Goal: Book appointment/travel/reservation

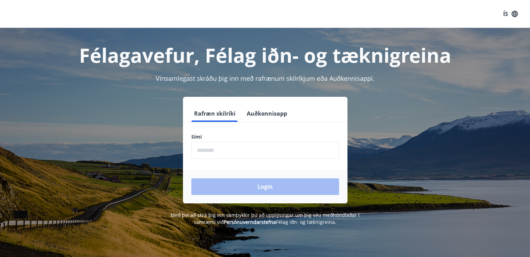
click at [226, 151] on input "phone" at bounding box center [265, 150] width 148 height 17
type input "********"
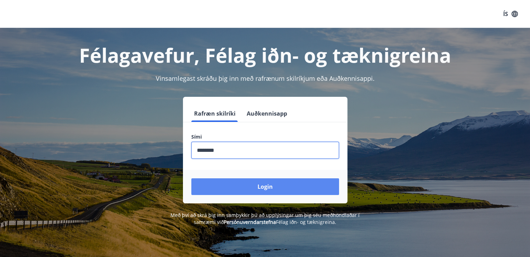
click at [272, 189] on button "Login" at bounding box center [265, 187] width 148 height 17
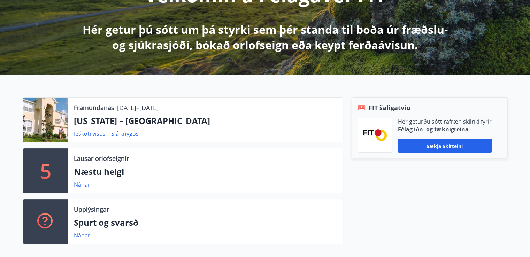
scroll to position [93, 0]
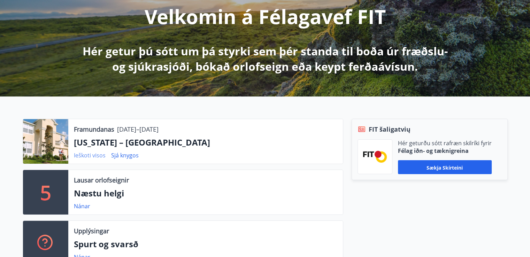
click at [90, 155] on font "Ieškoti visos" at bounding box center [90, 156] width 32 height 8
click at [106, 144] on font "[US_STATE] – [GEOGRAPHIC_DATA]" at bounding box center [142, 143] width 136 height 12
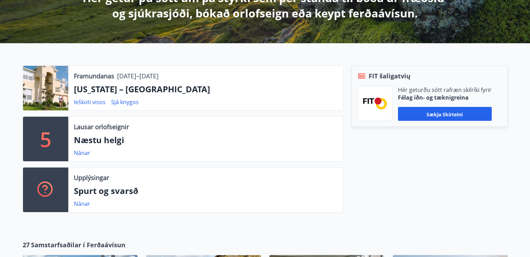
scroll to position [139, 0]
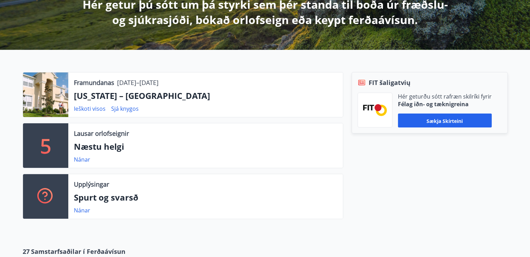
click at [59, 146] on div "5" at bounding box center [45, 145] width 45 height 45
click at [98, 99] on font "[US_STATE] – [GEOGRAPHIC_DATA]" at bounding box center [142, 96] width 136 height 12
click at [100, 94] on font "[US_STATE] – [GEOGRAPHIC_DATA]" at bounding box center [142, 96] width 136 height 12
click at [130, 111] on font "Sjá knygos" at bounding box center [125, 109] width 28 height 8
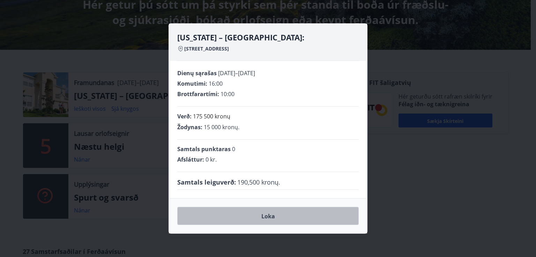
click at [279, 218] on button "Loka" at bounding box center [267, 216] width 181 height 18
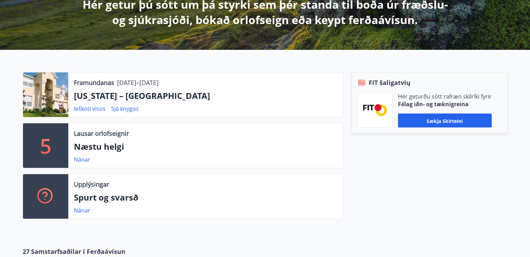
scroll to position [46, 0]
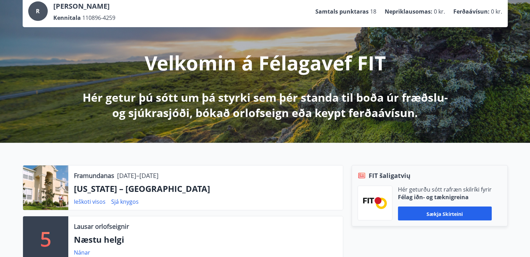
click at [61, 183] on div at bounding box center [45, 188] width 45 height 45
click at [116, 175] on div "Framundanas [DATE]–[DATE]" at bounding box center [116, 175] width 85 height 9
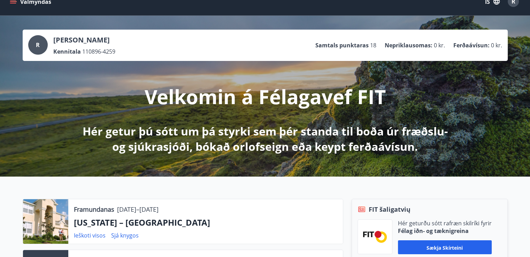
scroll to position [0, 0]
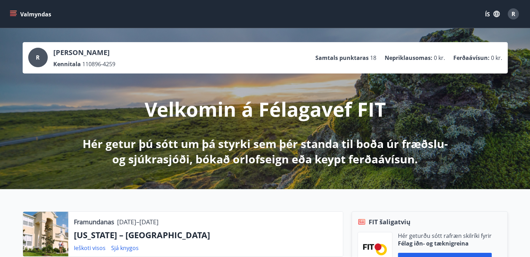
click at [73, 59] on div "[PERSON_NAME] Kennitala 110896-4259" at bounding box center [84, 58] width 62 height 20
click at [488, 13] on font "ÍS" at bounding box center [487, 14] width 5 height 8
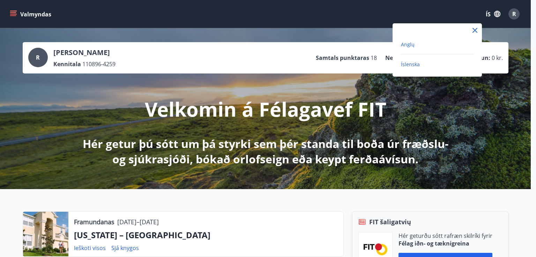
click at [406, 44] on font "Anglų" at bounding box center [408, 44] width 14 height 7
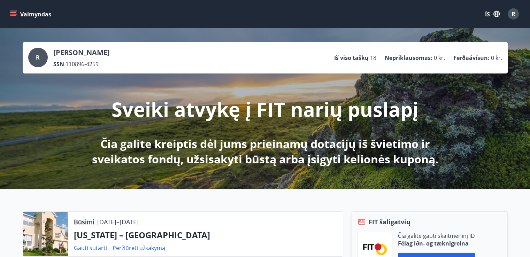
click at [14, 13] on icon "meniu" at bounding box center [13, 12] width 6 height 1
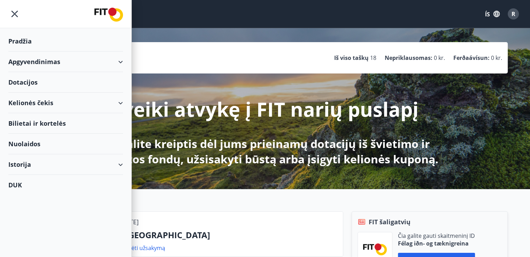
click at [48, 62] on font "Apgyvendinimas" at bounding box center [34, 62] width 52 height 8
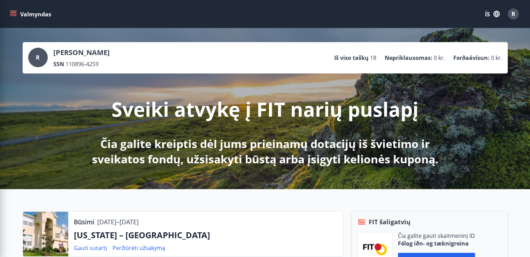
click at [301, 62] on div "R [PERSON_NAME] SSN 110896-4259 Iš viso taškų 18 Nepriklausomas : 0 kr. Ferðaáv…" at bounding box center [265, 58] width 474 height 20
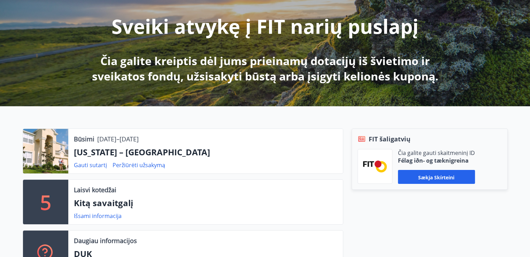
scroll to position [139, 0]
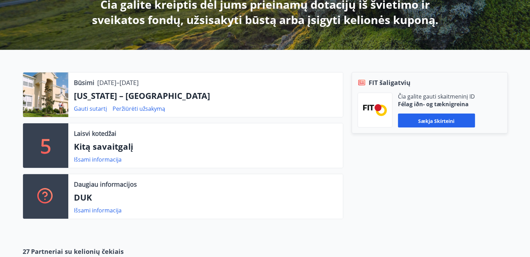
click at [97, 145] on font "Kitą savaitgalį" at bounding box center [103, 147] width 59 height 12
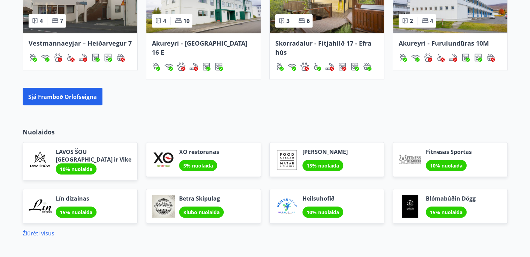
scroll to position [556, 0]
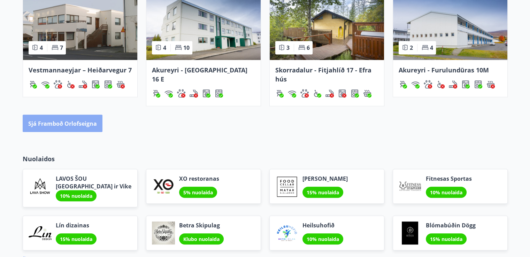
click at [76, 120] on font "Sjá framboð orlofseigna" at bounding box center [62, 124] width 69 height 8
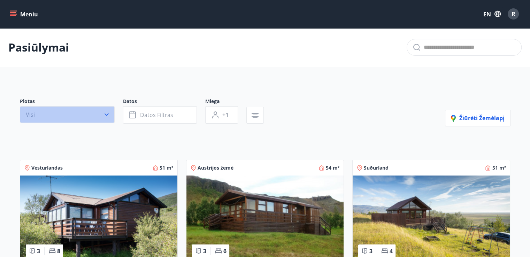
click at [77, 118] on button "Visi" at bounding box center [67, 114] width 95 height 17
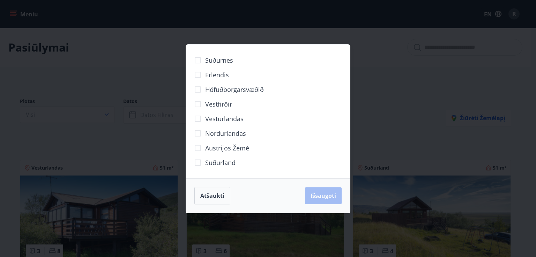
click at [425, 73] on div "Suðurnes Erlendis Höfuðborgarsvæðið [GEOGRAPHIC_DATA] [GEOGRAPHIC_DATA] Nordurl…" at bounding box center [268, 128] width 536 height 257
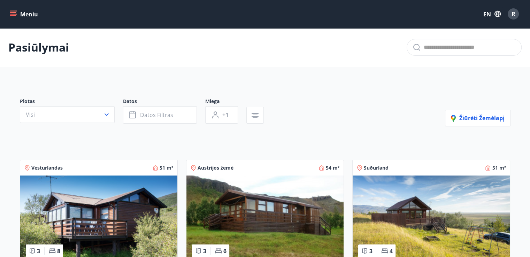
click at [23, 9] on button "Meniu" at bounding box center [24, 14] width 32 height 13
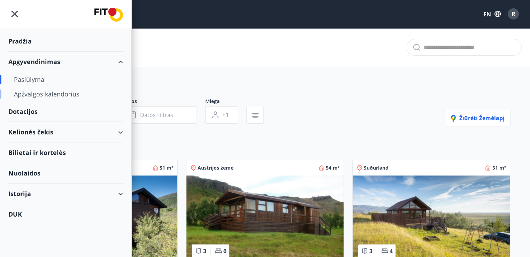
click at [33, 96] on font "Apžvalgos kalendorius" at bounding box center [47, 94] width 66 height 8
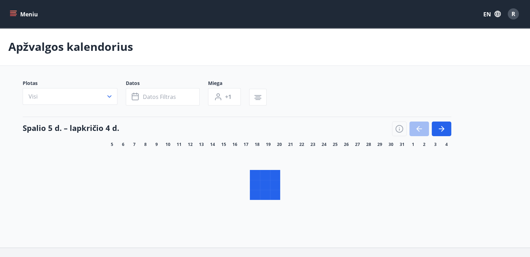
click at [10, 10] on button "Meniu" at bounding box center [24, 14] width 32 height 13
click at [15, 14] on icon "meniu" at bounding box center [14, 14] width 8 height 1
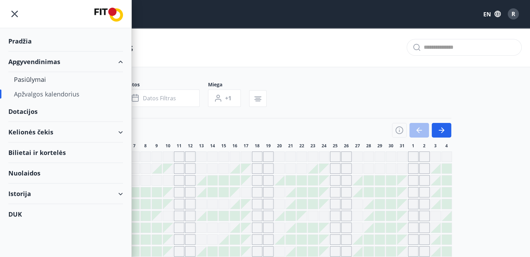
click at [25, 45] on div "Pradžia" at bounding box center [65, 41] width 115 height 21
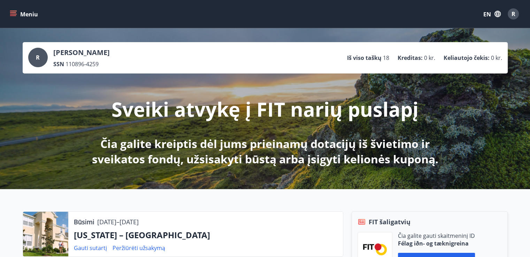
scroll to position [93, 0]
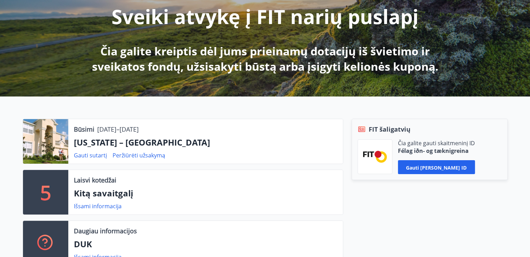
click at [51, 153] on div at bounding box center [45, 141] width 45 height 45
click at [100, 144] on font "[US_STATE] – [GEOGRAPHIC_DATA]" at bounding box center [142, 143] width 136 height 12
drag, startPoint x: 92, startPoint y: 122, endPoint x: 81, endPoint y: 129, distance: 12.8
click at [89, 124] on div "Būsimi [DATE]–[DATE] [US_STATE] – Orlandas Gauti sutartį Peržiūrėti užsakymą" at bounding box center [205, 141] width 275 height 45
click at [81, 129] on font "Būsimi" at bounding box center [84, 129] width 21 height 8
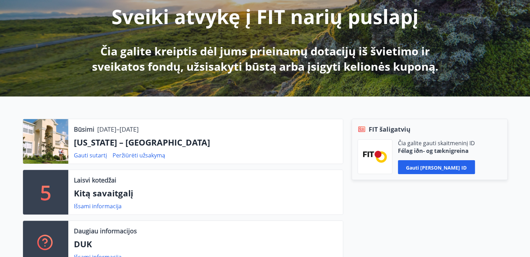
click at [47, 137] on div at bounding box center [45, 141] width 45 height 45
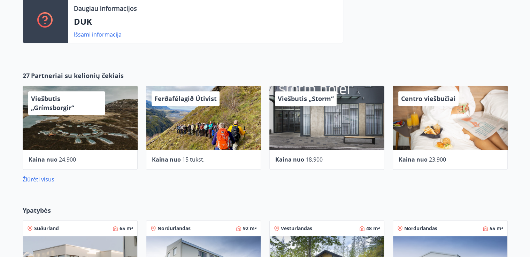
scroll to position [372, 0]
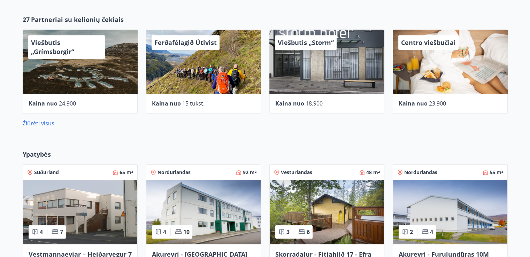
click at [49, 119] on div "Žiūrėti visus" at bounding box center [265, 121] width 485 height 14
click at [46, 124] on font "Žiūrėti visus" at bounding box center [39, 124] width 32 height 8
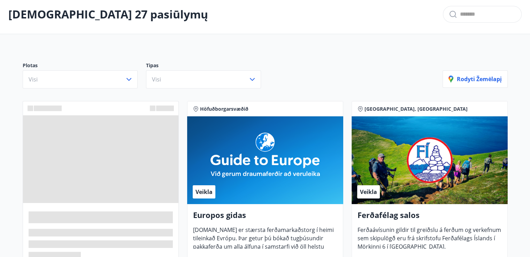
scroll to position [47, 0]
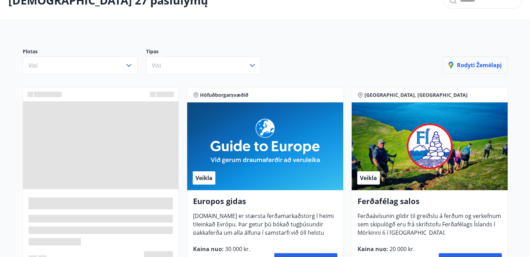
click at [461, 60] on button "Rodyti žemėlapį" at bounding box center [475, 64] width 65 height 17
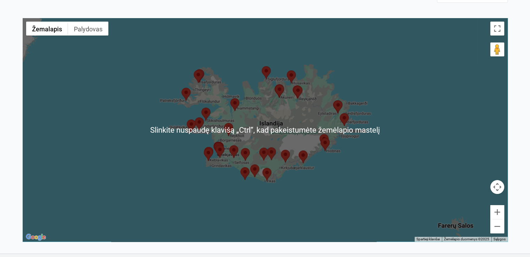
scroll to position [139, 0]
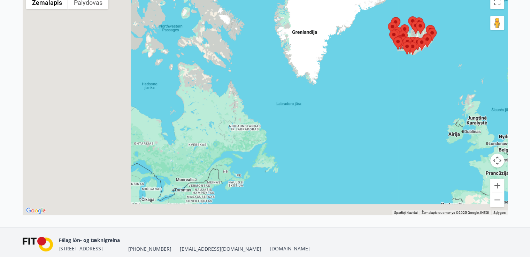
drag, startPoint x: 236, startPoint y: 126, endPoint x: 347, endPoint y: 72, distance: 122.6
click at [347, 72] on div at bounding box center [265, 104] width 485 height 224
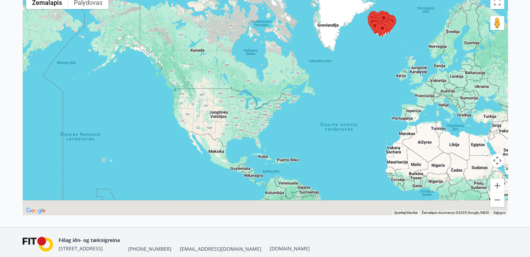
drag, startPoint x: 308, startPoint y: 122, endPoint x: 333, endPoint y: 108, distance: 28.8
click at [333, 108] on div at bounding box center [265, 104] width 485 height 224
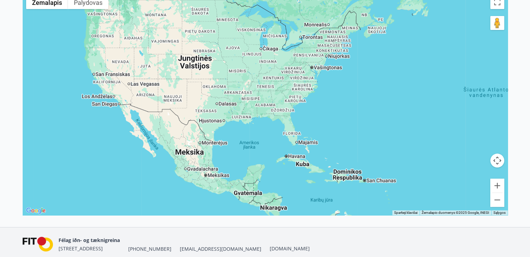
scroll to position [93, 0]
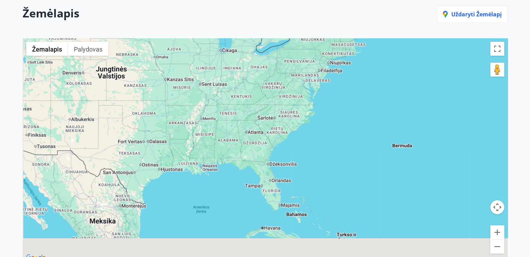
drag, startPoint x: 339, startPoint y: 165, endPoint x: 321, endPoint y: 121, distance: 47.3
click at [329, 113] on div at bounding box center [265, 150] width 485 height 224
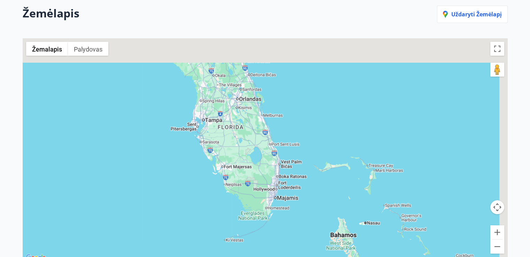
drag, startPoint x: 356, startPoint y: 113, endPoint x: 308, endPoint y: 167, distance: 72.4
click at [338, 167] on div at bounding box center [265, 150] width 485 height 224
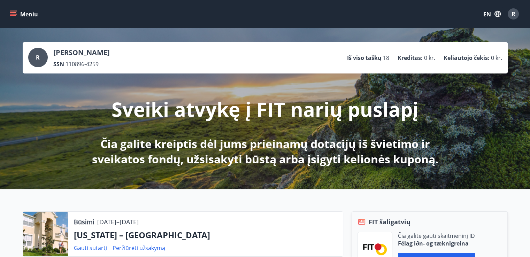
scroll to position [93, 0]
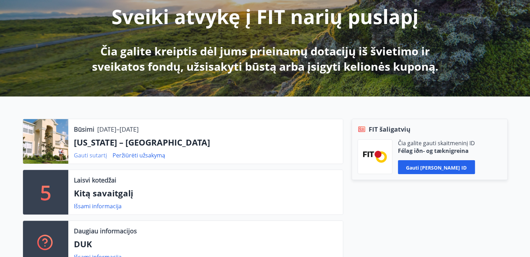
click at [97, 156] on font "Gauti sutartį" at bounding box center [90, 156] width 33 height 8
click at [142, 155] on font "Peržiūrėti užsakymą" at bounding box center [139, 156] width 53 height 8
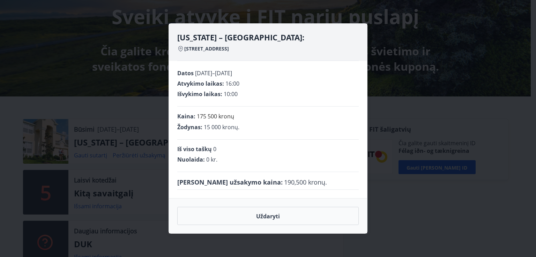
click at [251, 179] on font "[PERSON_NAME] užsakymo kaina" at bounding box center [229, 182] width 104 height 8
click at [212, 50] on font "[STREET_ADDRESS]" at bounding box center [206, 48] width 45 height 7
copy font "[STREET_ADDRESS]"
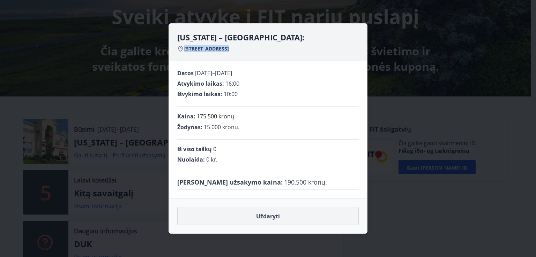
click at [285, 215] on button "Uždaryti" at bounding box center [267, 216] width 181 height 18
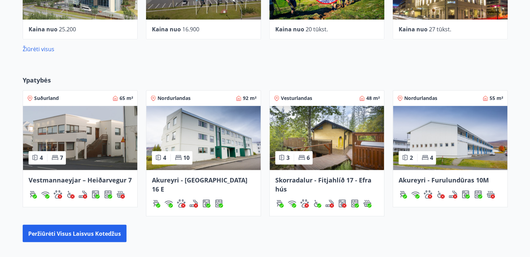
scroll to position [506, 0]
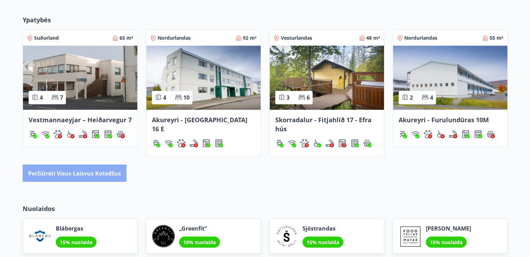
click at [77, 180] on button "Peržiūrėti visus laisvus kotedžus" at bounding box center [75, 173] width 104 height 17
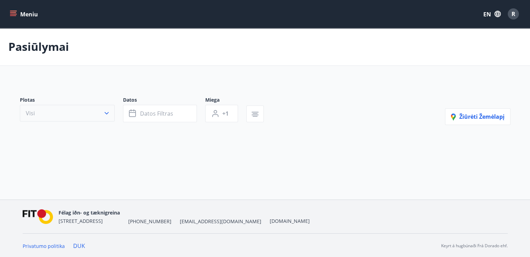
click at [79, 121] on button "Visi" at bounding box center [67, 113] width 95 height 17
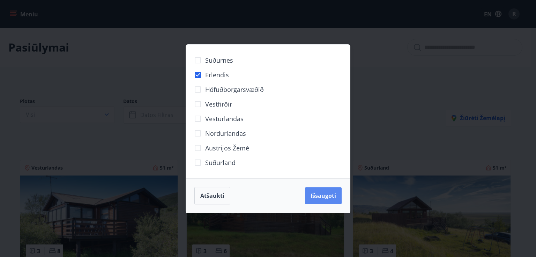
click at [338, 193] on button "Išsaugoti" at bounding box center [323, 196] width 37 height 17
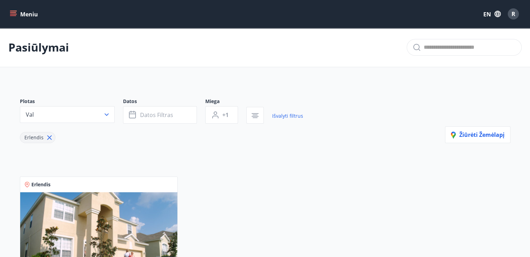
scroll to position [93, 0]
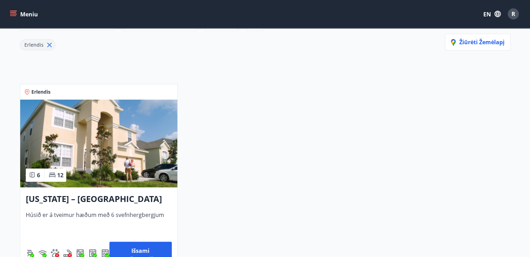
click at [81, 194] on font "[US_STATE] – [GEOGRAPHIC_DATA]" at bounding box center [94, 199] width 136 height 12
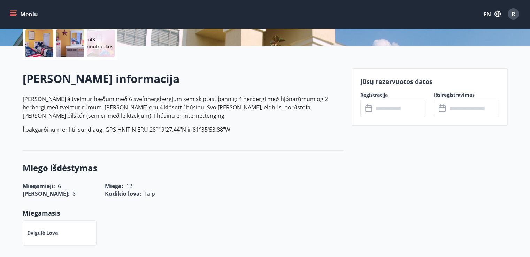
scroll to position [70, 0]
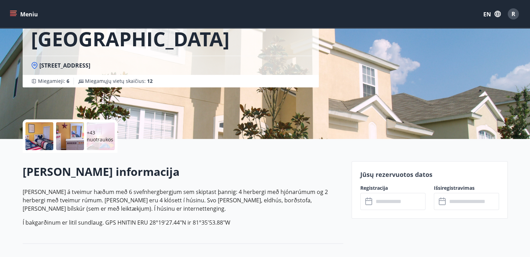
click at [102, 136] on font "+43 nuotraukos" at bounding box center [100, 136] width 26 height 14
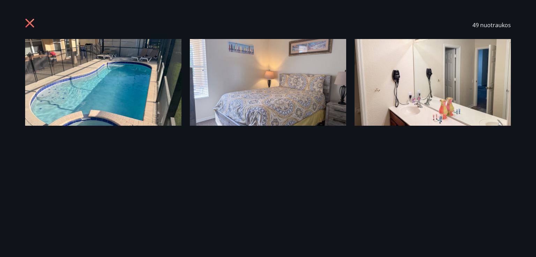
click at [28, 20] on icon at bounding box center [29, 23] width 9 height 9
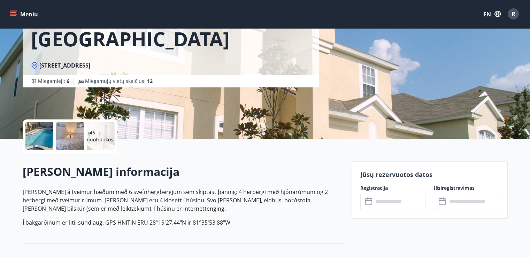
click at [96, 133] on p "+46 nuotraukos" at bounding box center [101, 136] width 28 height 14
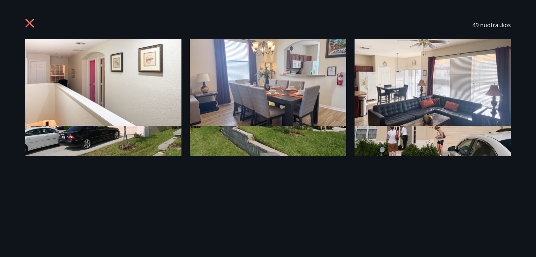
click at [31, 18] on icon at bounding box center [30, 23] width 11 height 11
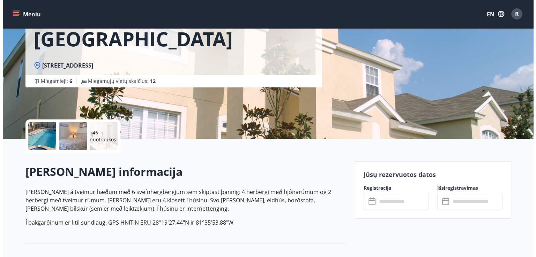
scroll to position [24, 0]
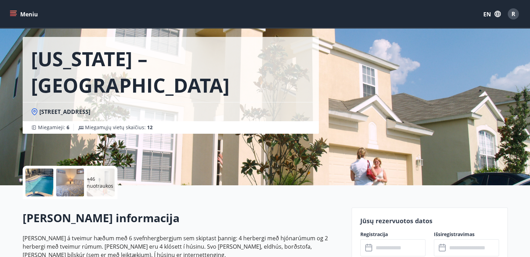
click at [46, 185] on div at bounding box center [39, 183] width 28 height 28
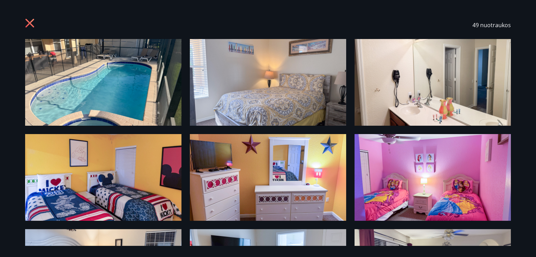
drag, startPoint x: 126, startPoint y: 70, endPoint x: 255, endPoint y: 84, distance: 130.1
drag, startPoint x: 255, startPoint y: 84, endPoint x: 187, endPoint y: 63, distance: 71.1
drag, startPoint x: 187, startPoint y: 63, endPoint x: 254, endPoint y: 21, distance: 78.7
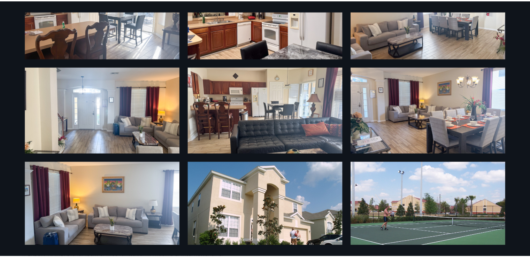
scroll to position [651, 0]
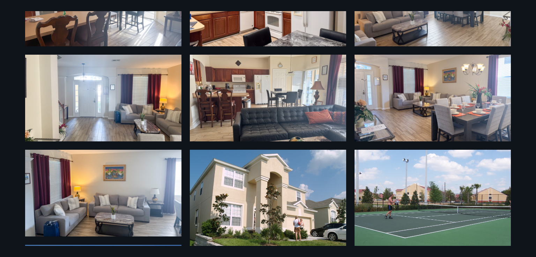
click at [523, 162] on div "49 nuotraukos" at bounding box center [268, 128] width 536 height 257
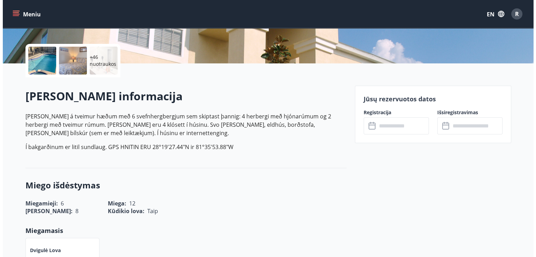
scroll to position [46, 0]
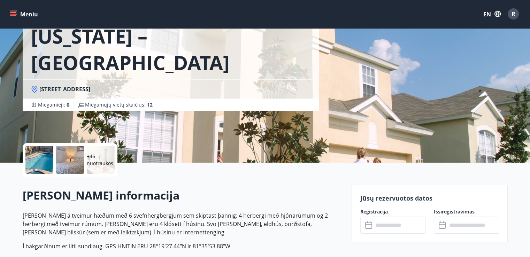
click at [72, 155] on div at bounding box center [70, 160] width 28 height 28
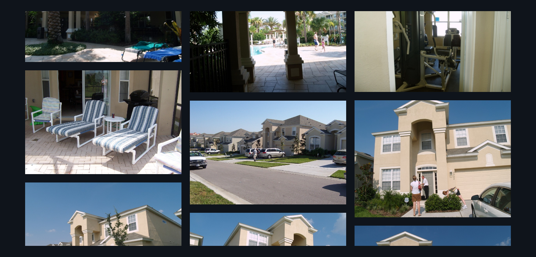
scroll to position [1141, 0]
